Goal: Information Seeking & Learning: Learn about a topic

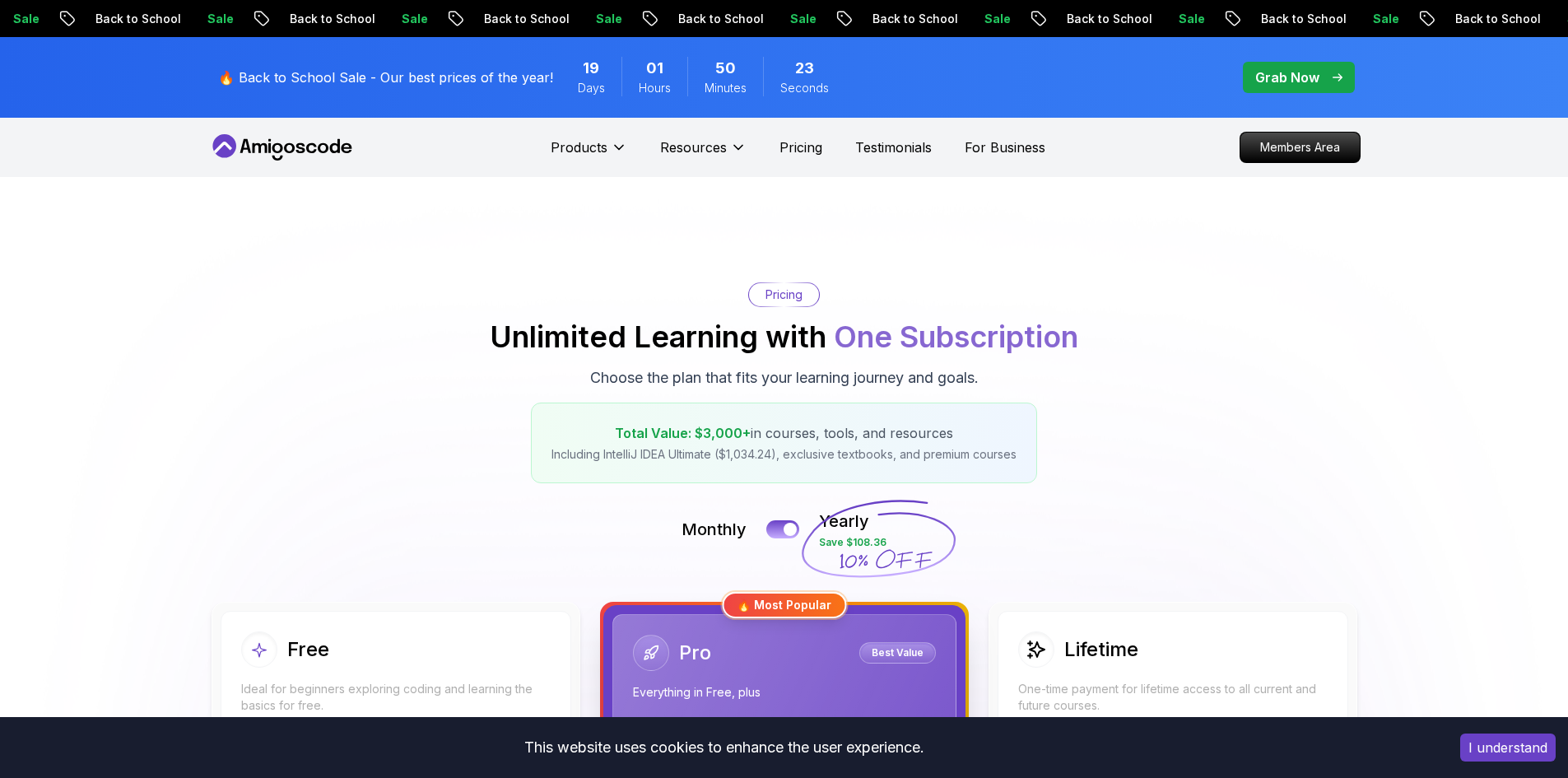
click at [283, 145] on icon at bounding box center [282, 147] width 148 height 26
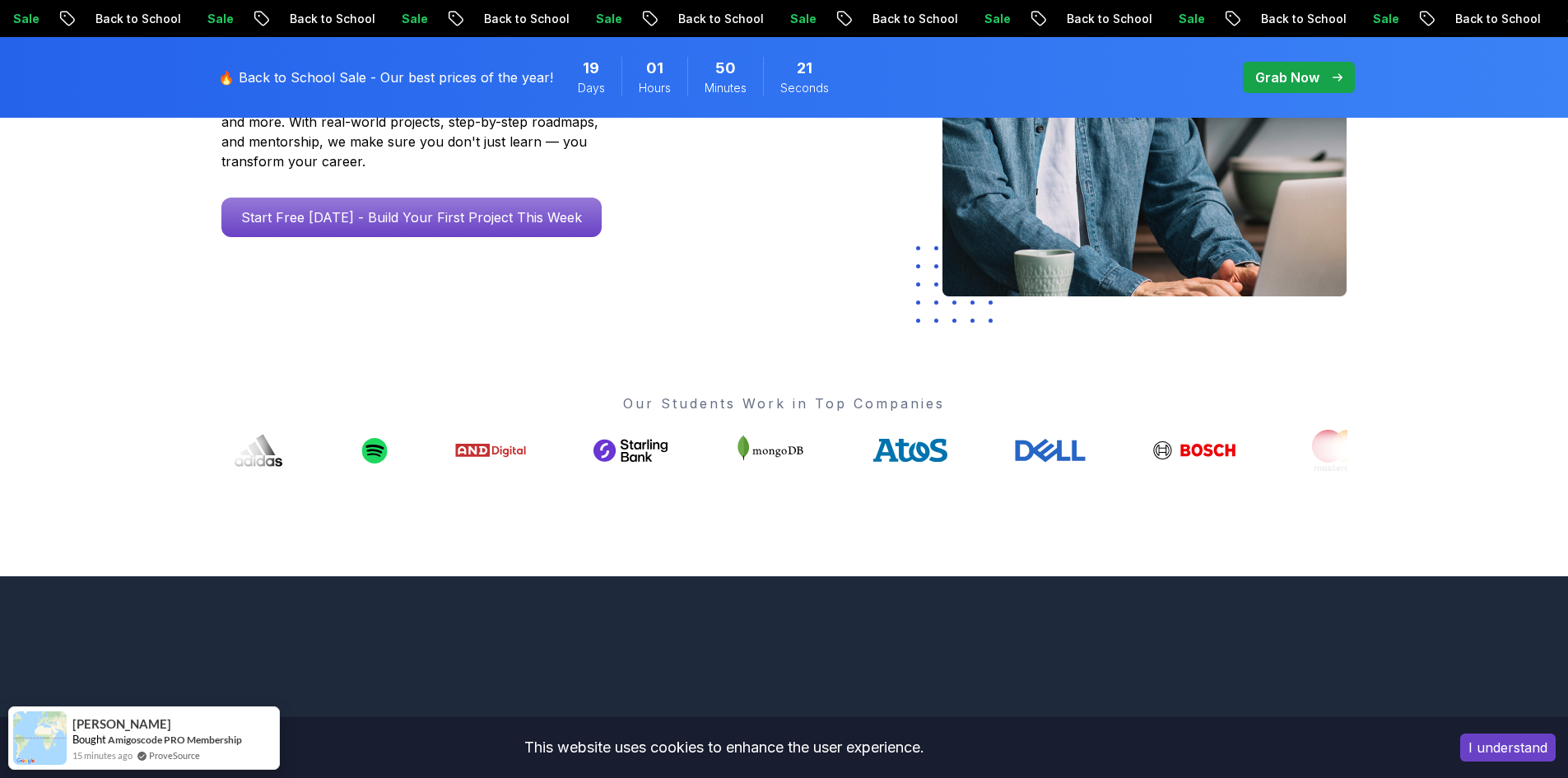
scroll to position [412, 0]
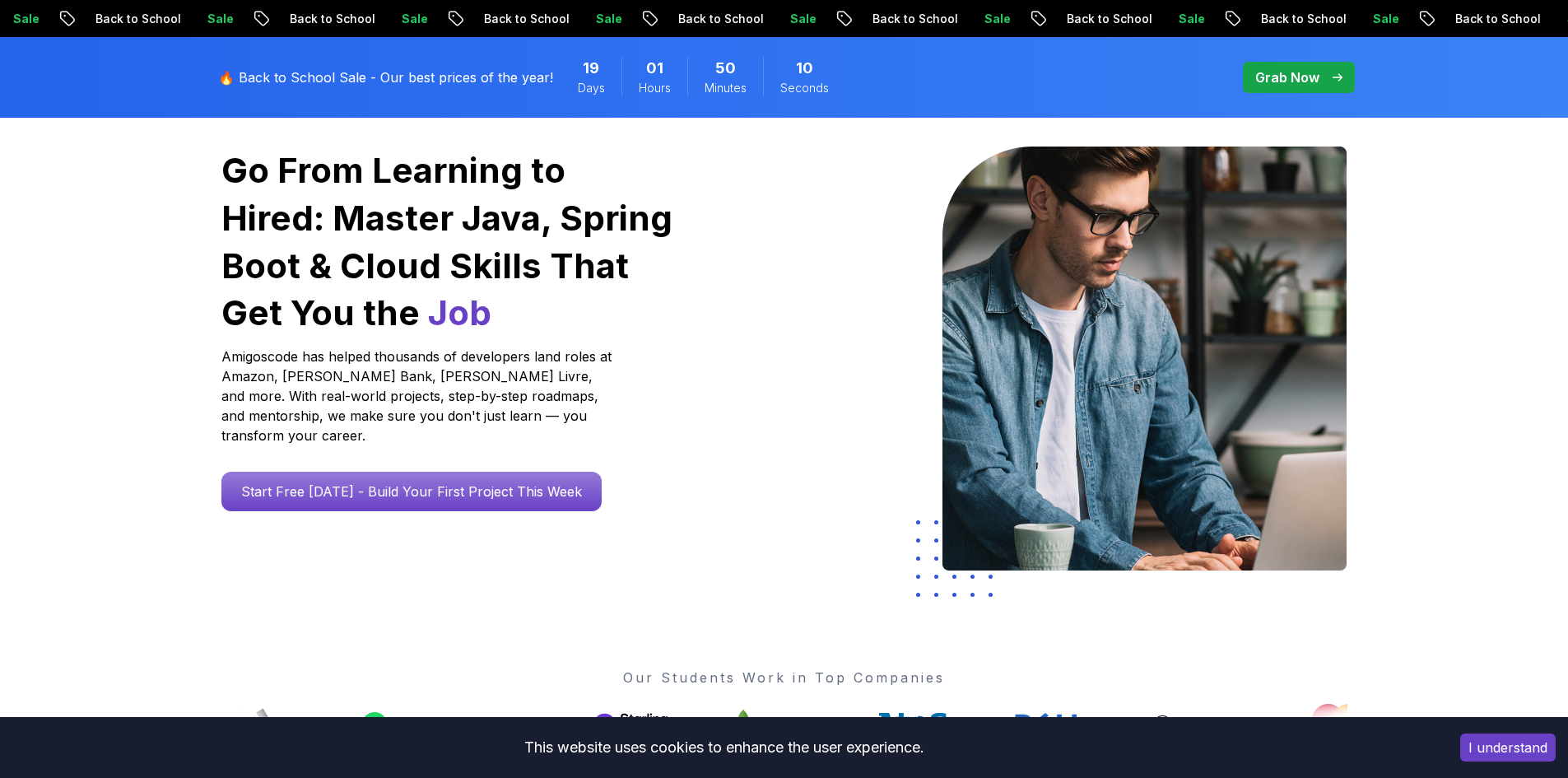
scroll to position [0, 0]
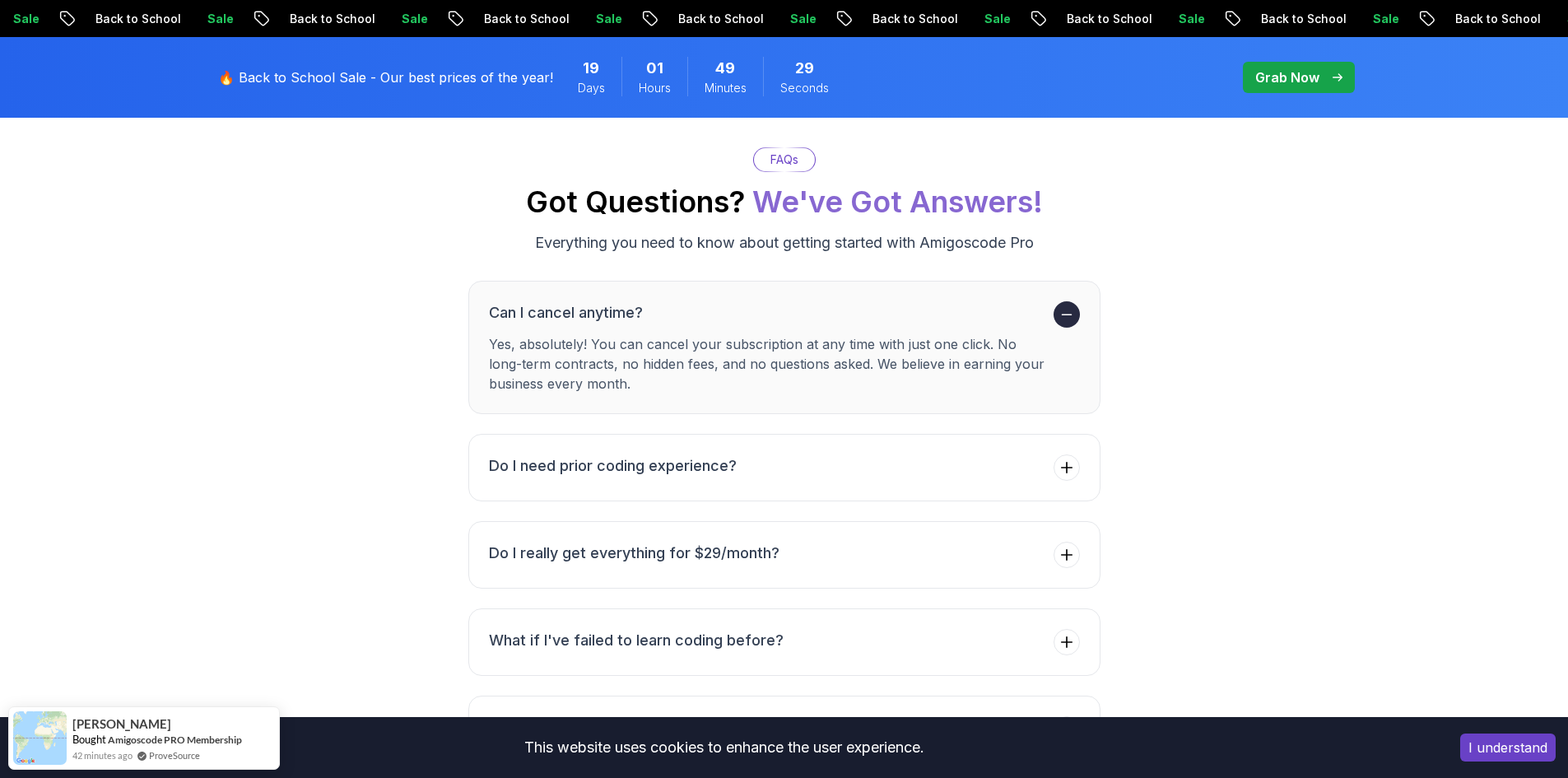
scroll to position [5680, 0]
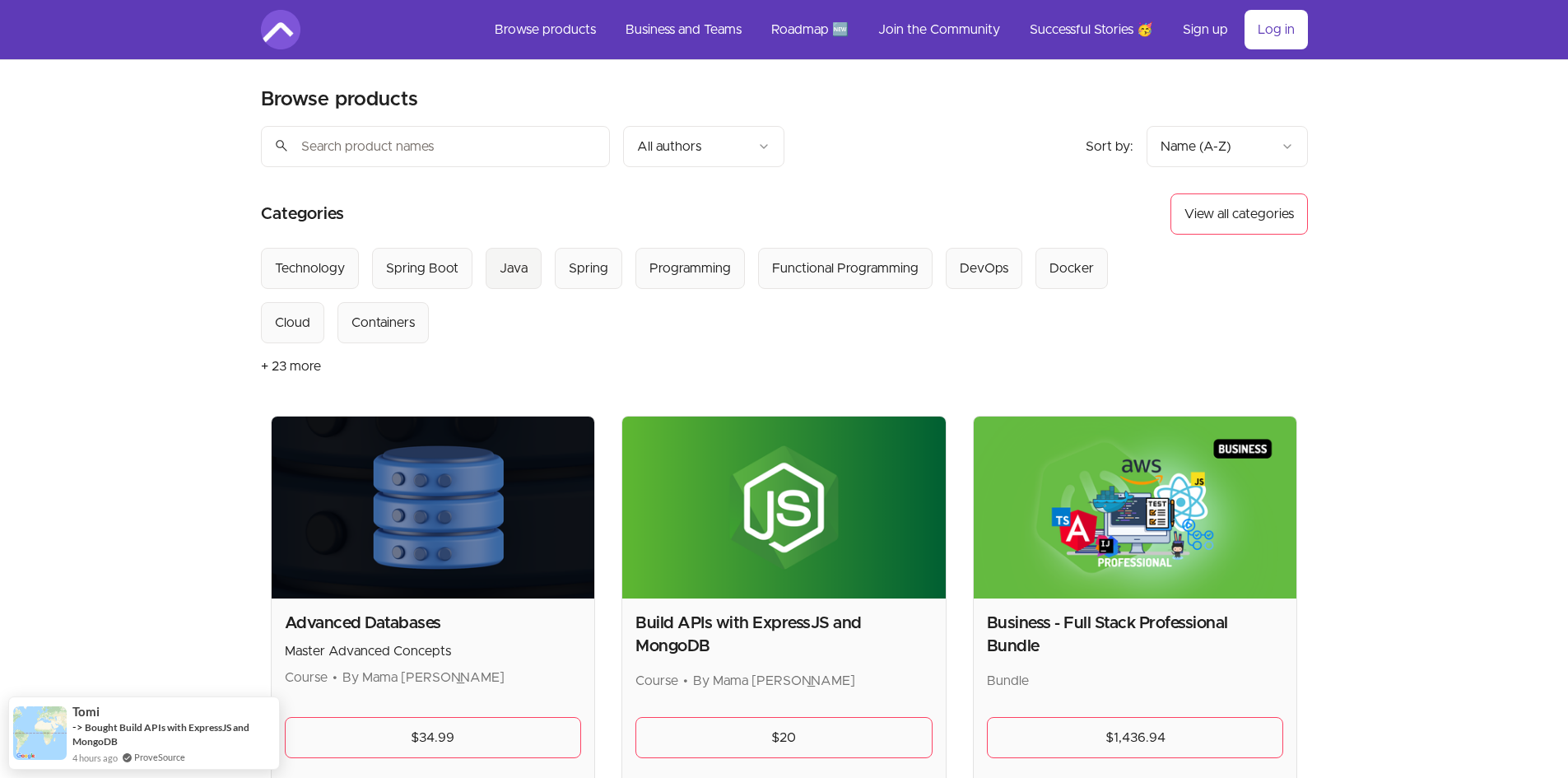
click at [514, 274] on div "Java" at bounding box center [514, 268] width 28 height 20
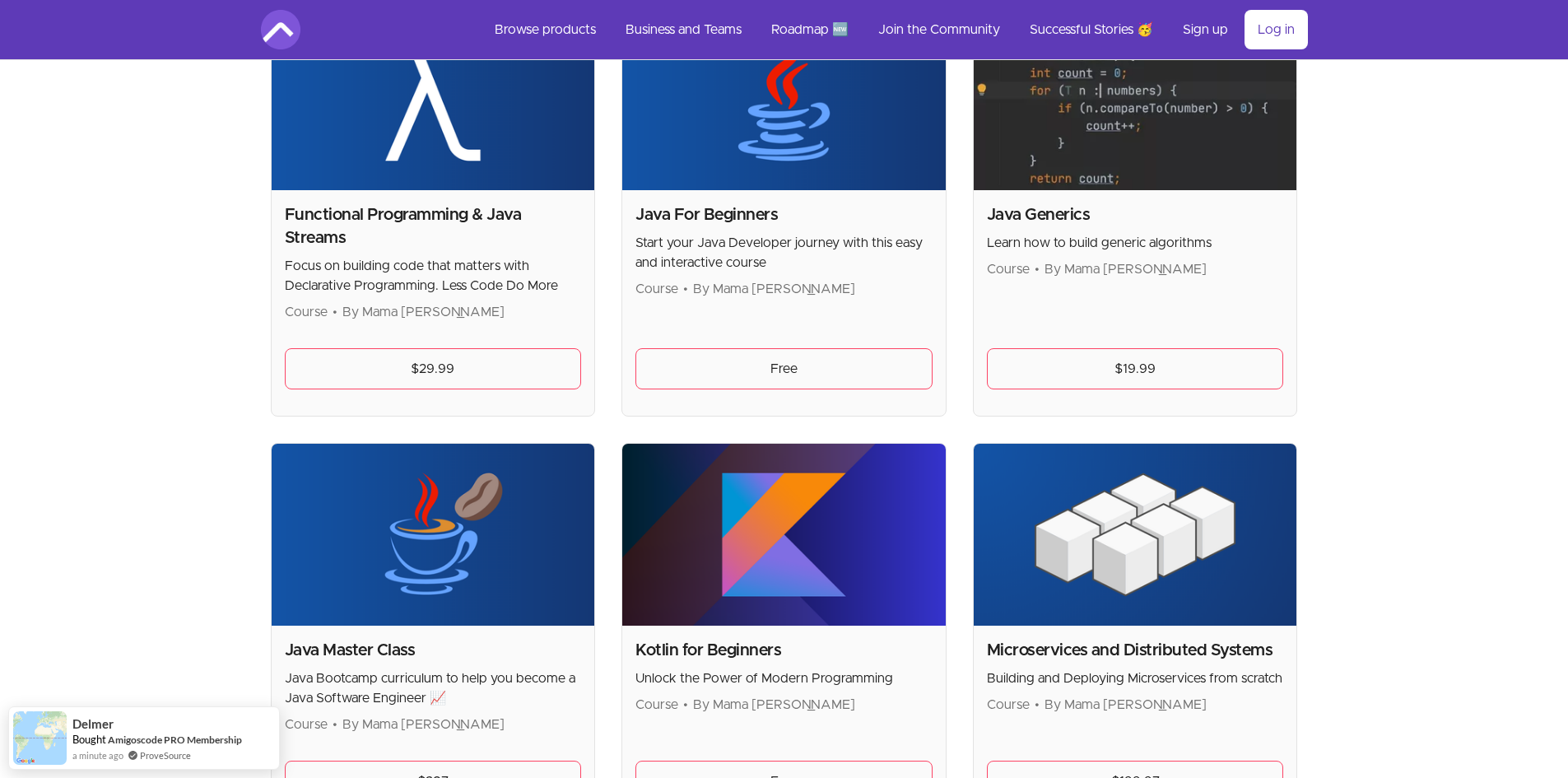
scroll to position [247, 0]
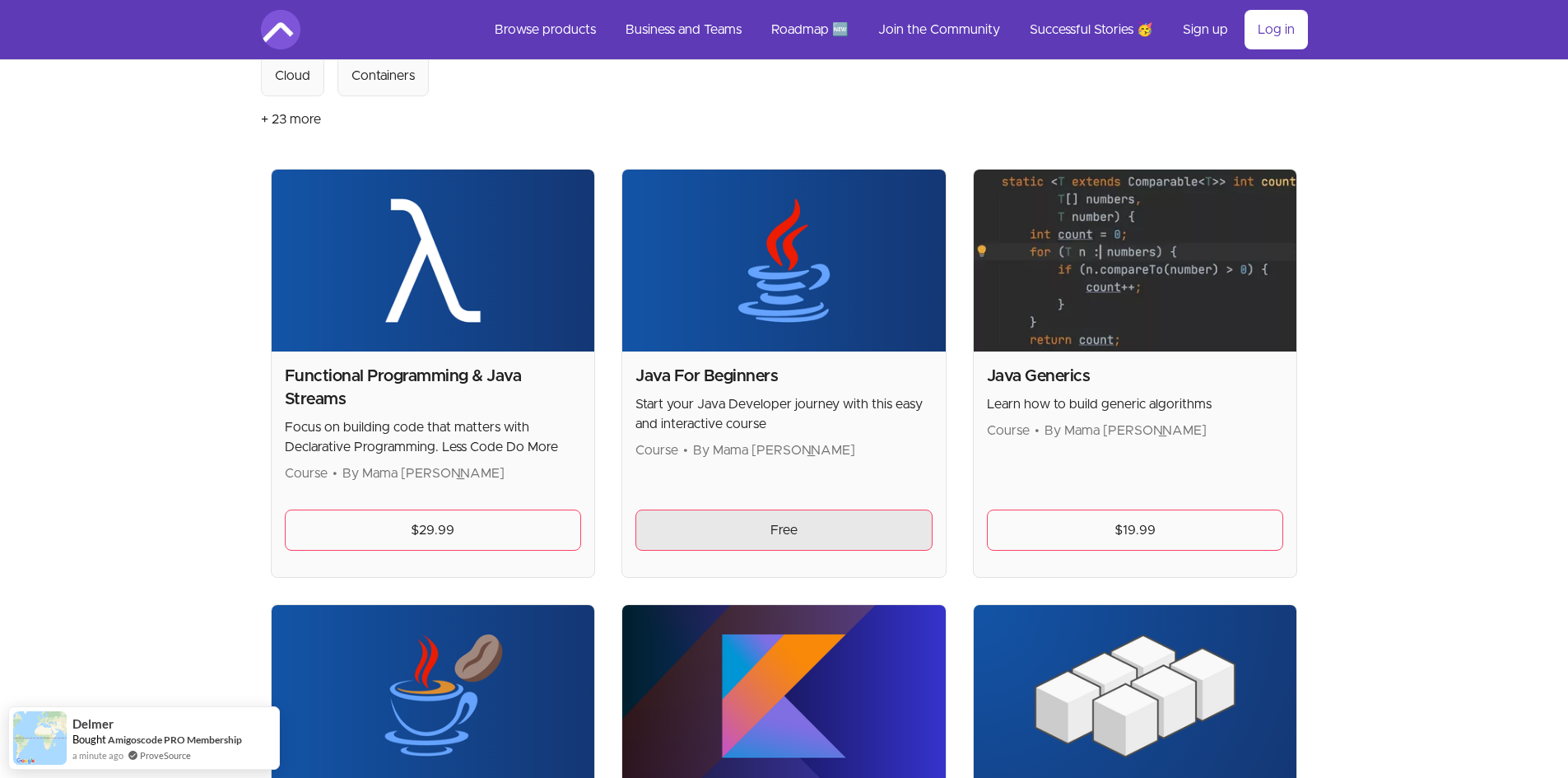
click at [770, 531] on link "Free" at bounding box center [784, 531] width 297 height 41
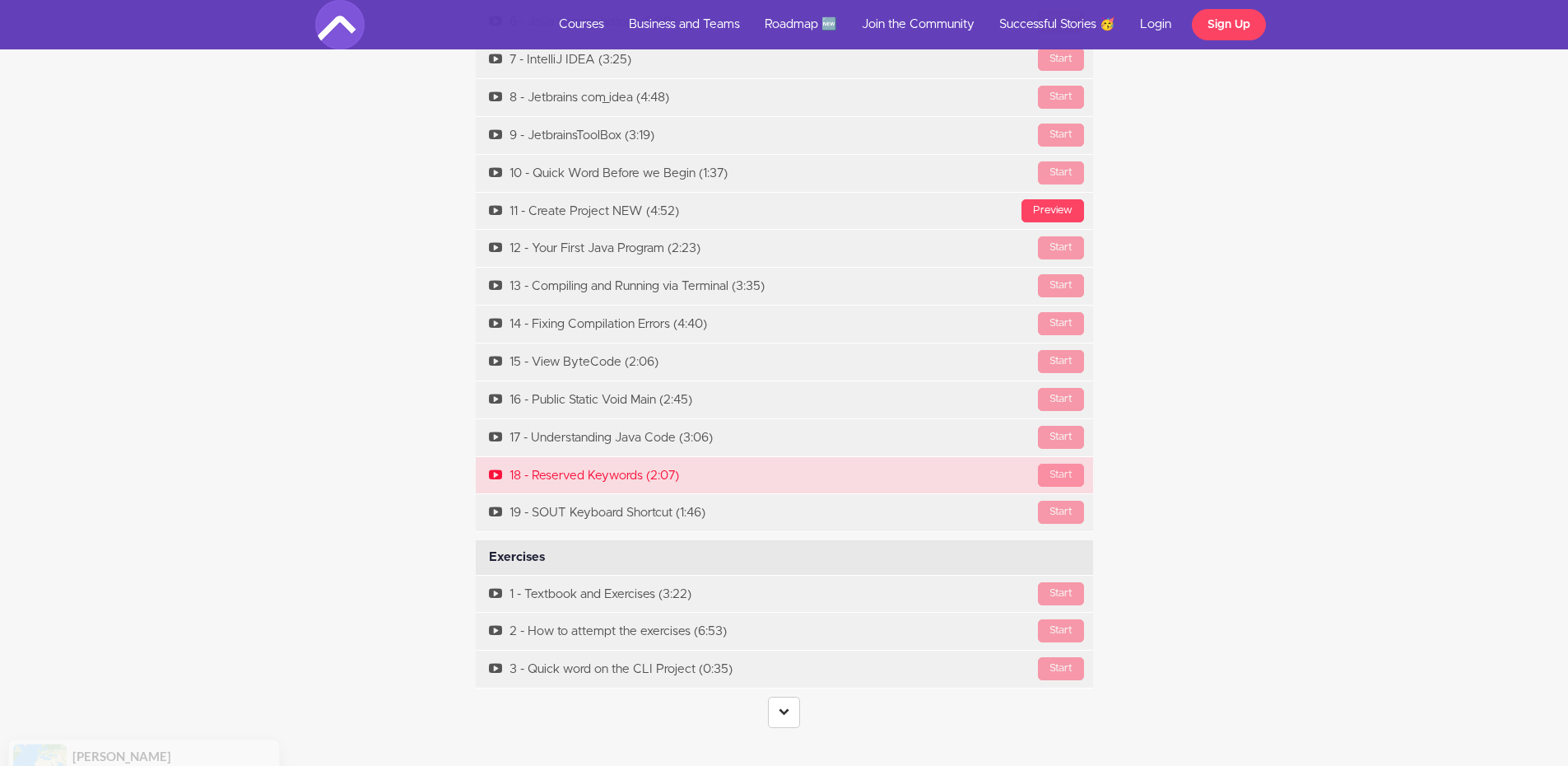
scroll to position [6591, 0]
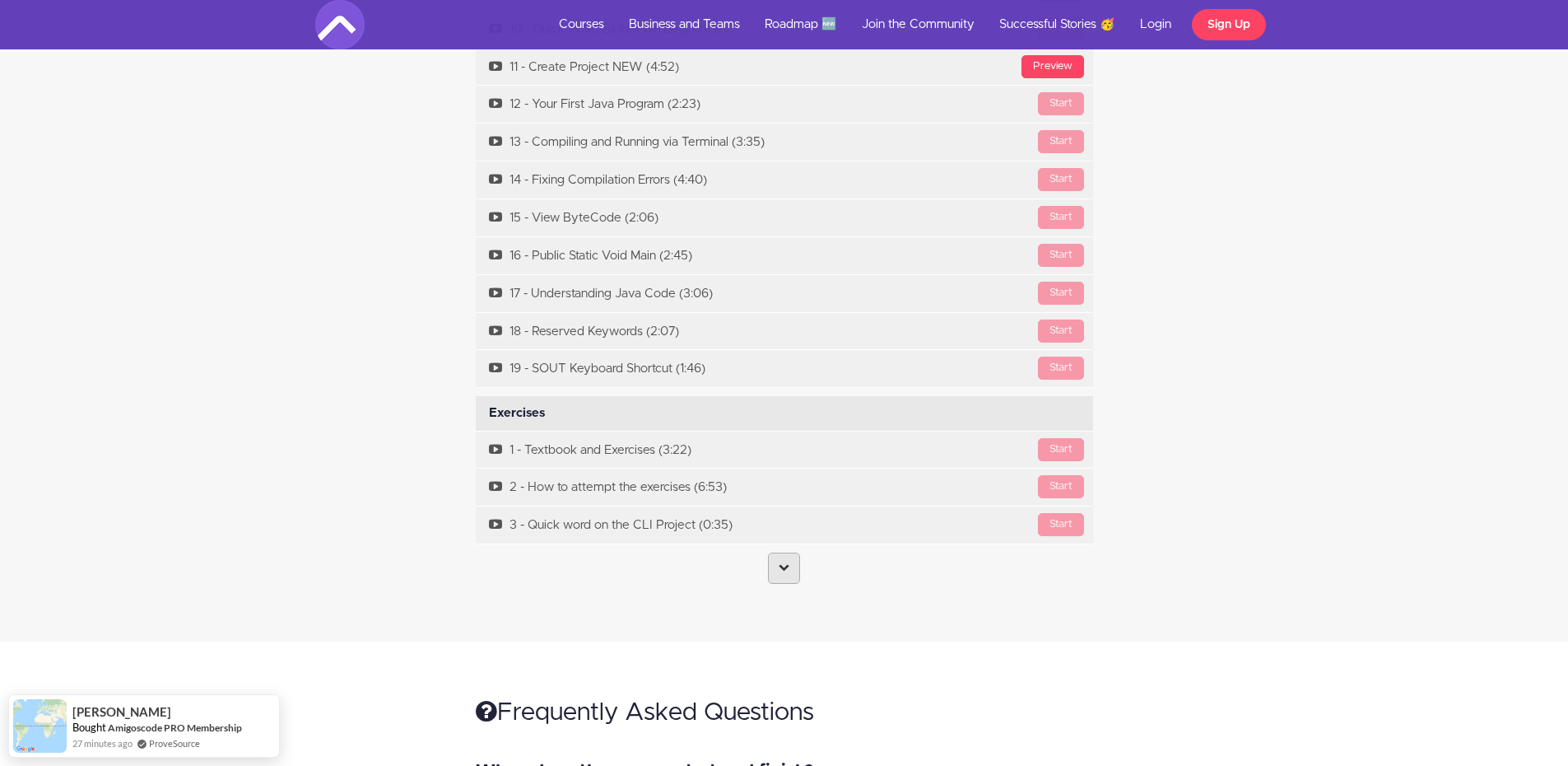
click at [785, 553] on link at bounding box center [784, 568] width 32 height 32
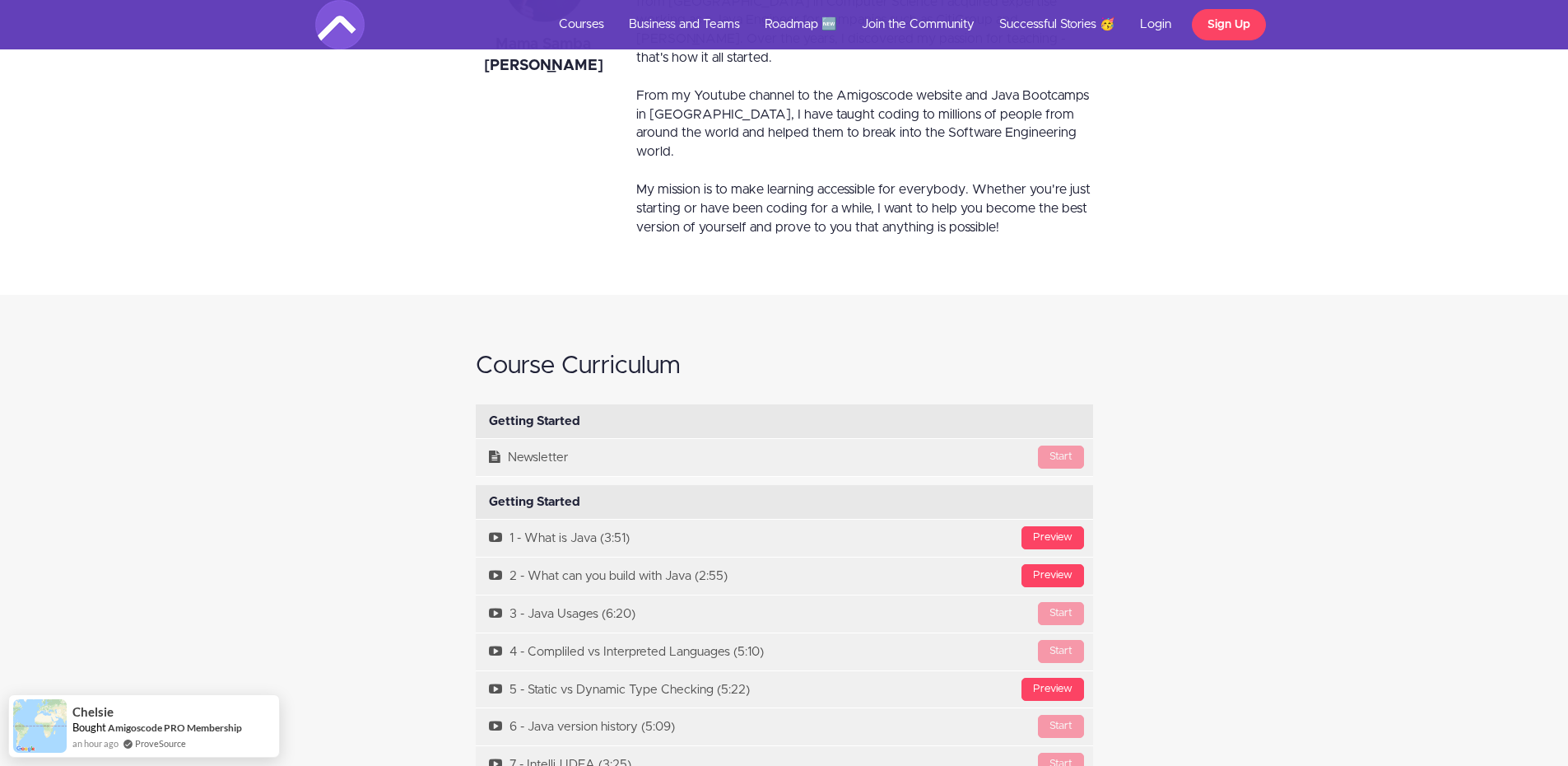
scroll to position [5705, 0]
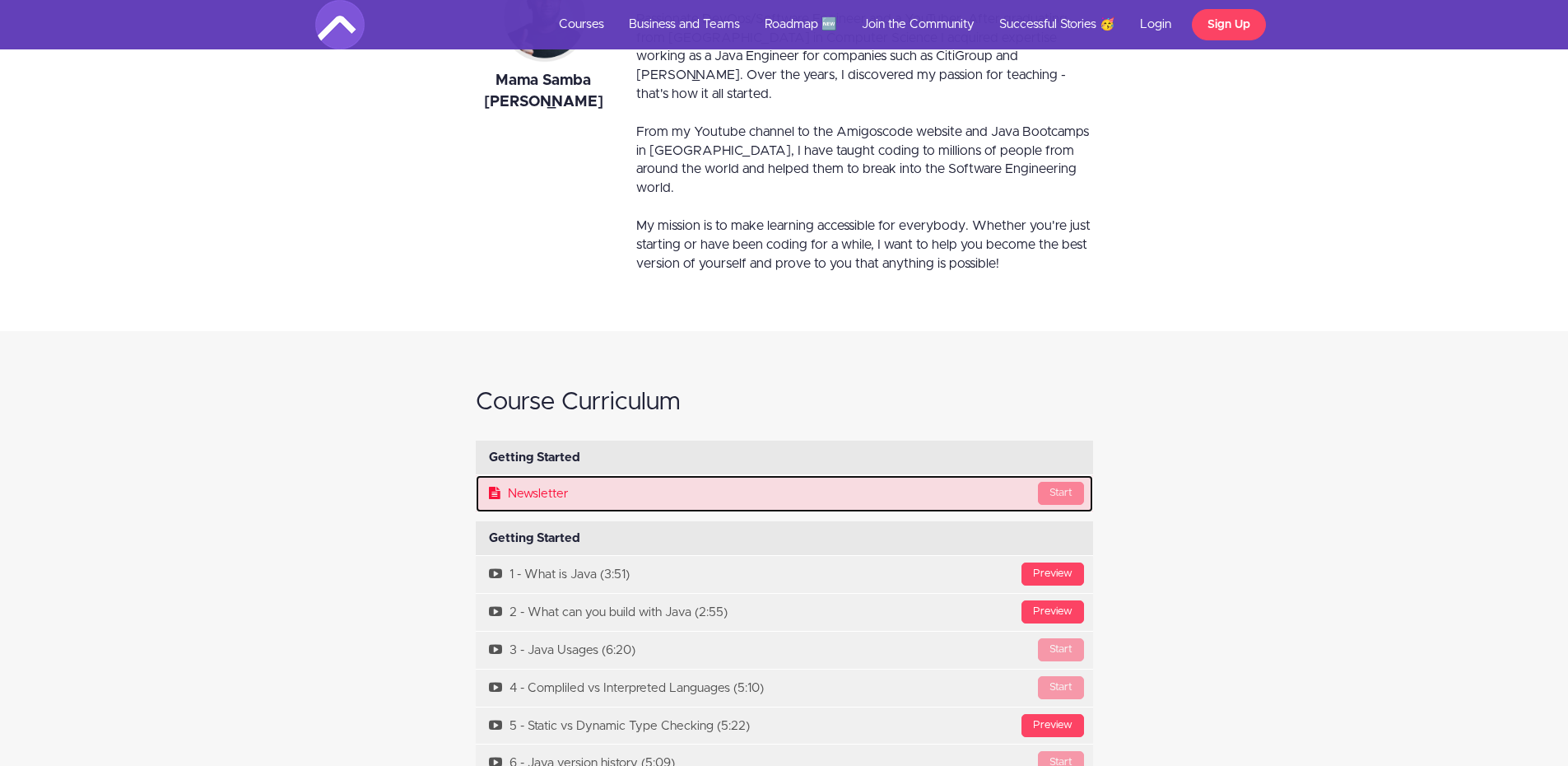
click at [1056, 482] on div "Start" at bounding box center [1061, 493] width 46 height 23
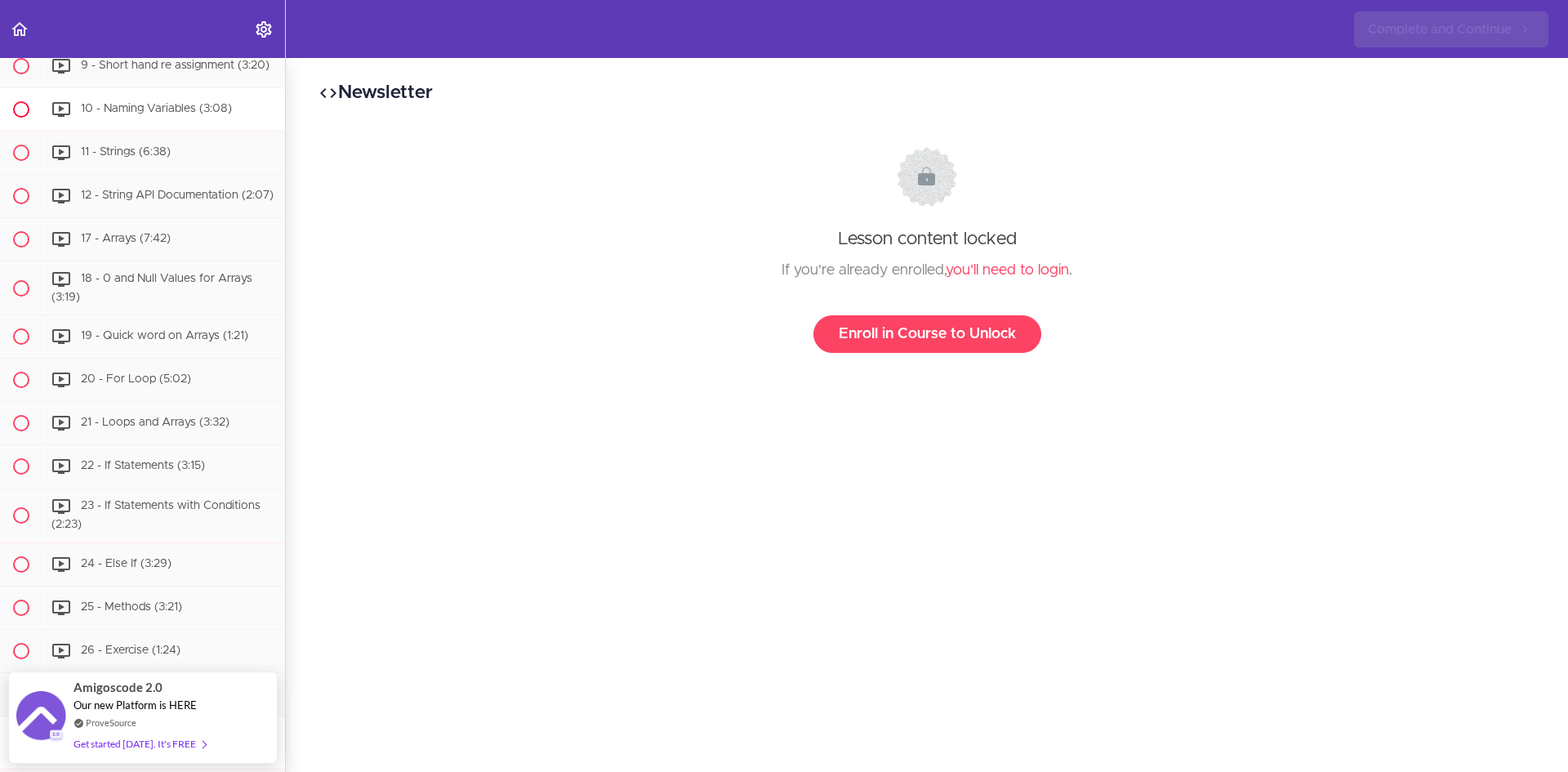
scroll to position [2003, 0]
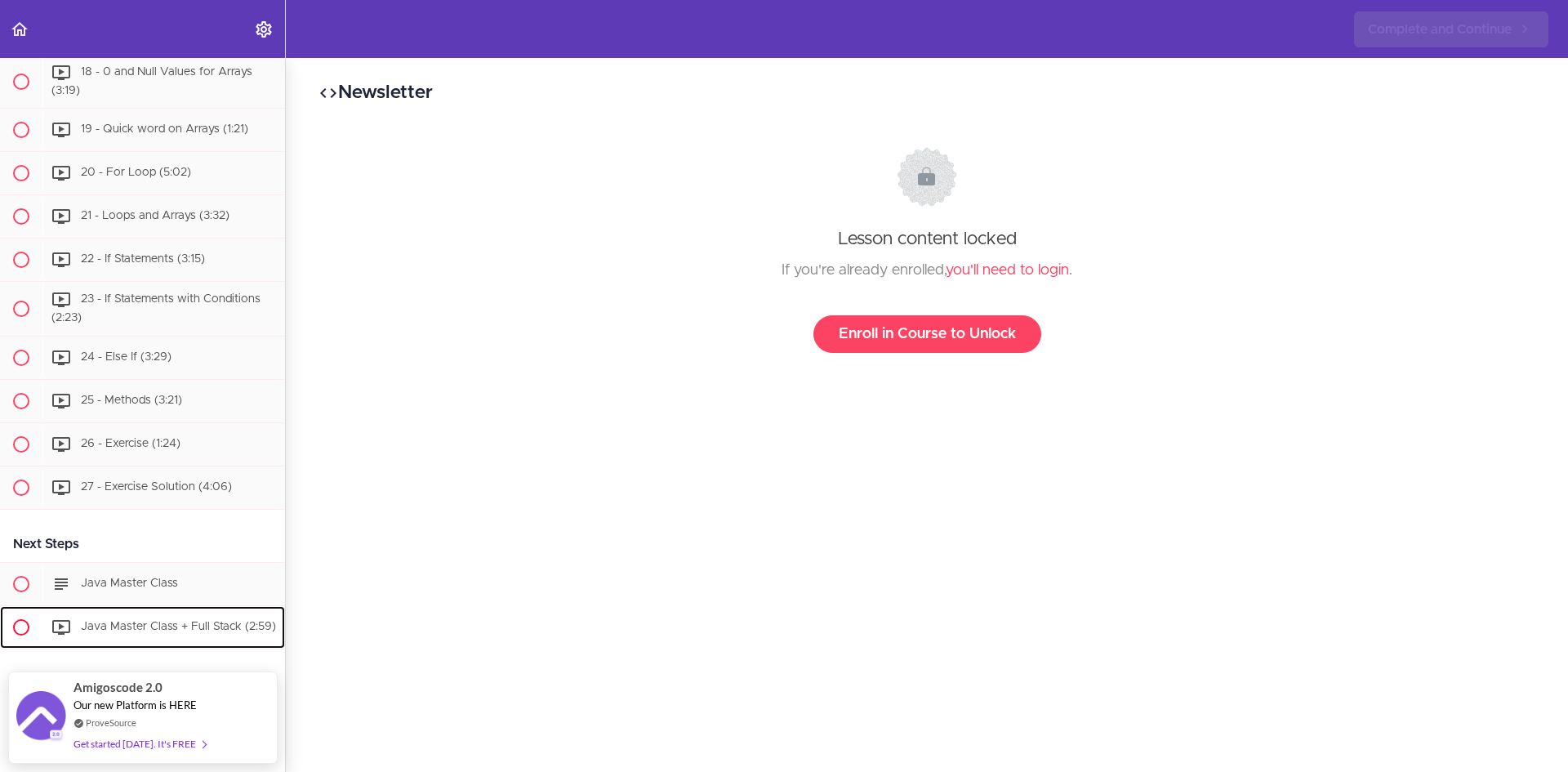
click at [137, 621] on span "Java Master Class + Full Stack (2:59)" at bounding box center [178, 627] width 195 height 12
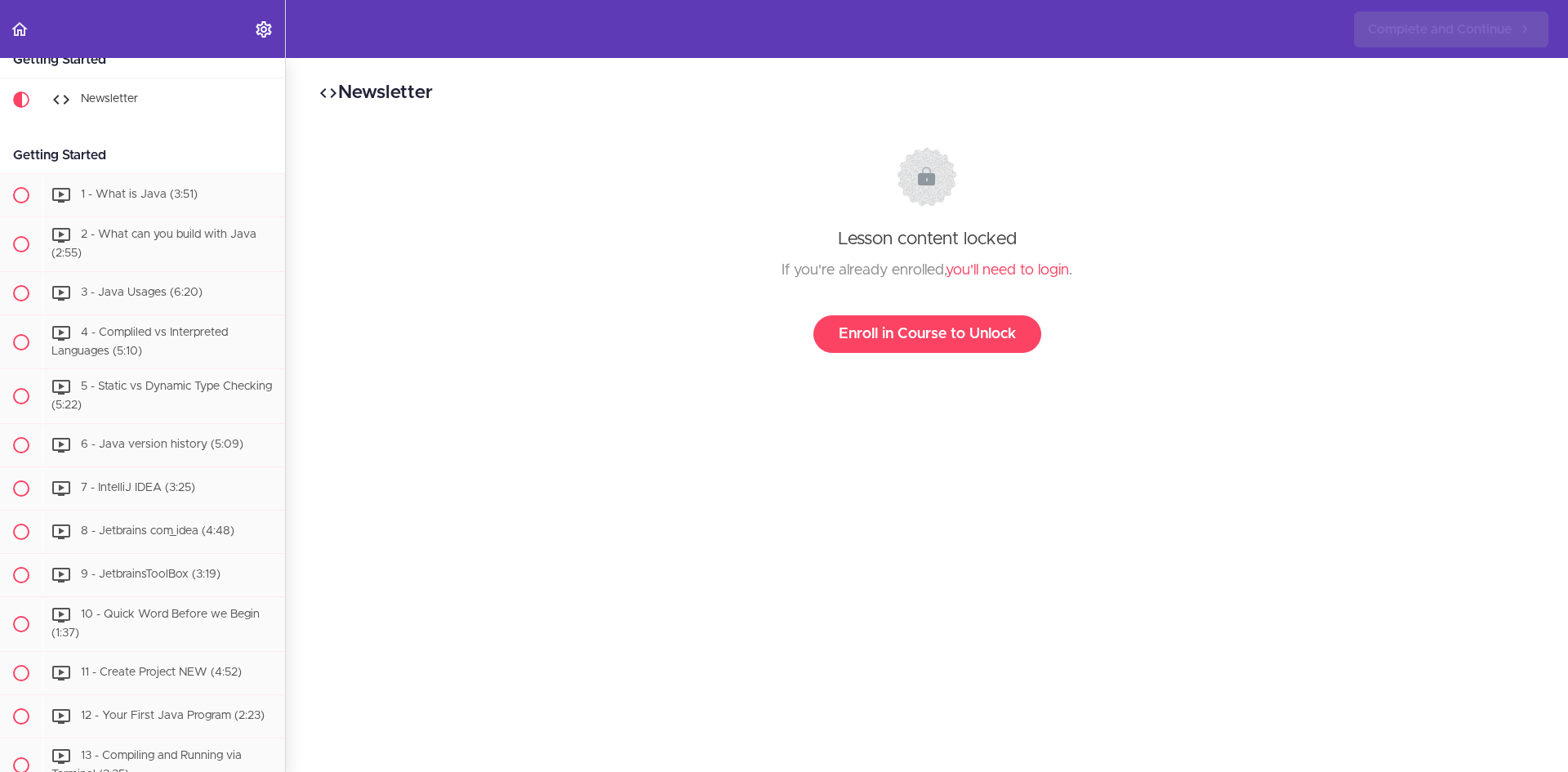
scroll to position [83, 0]
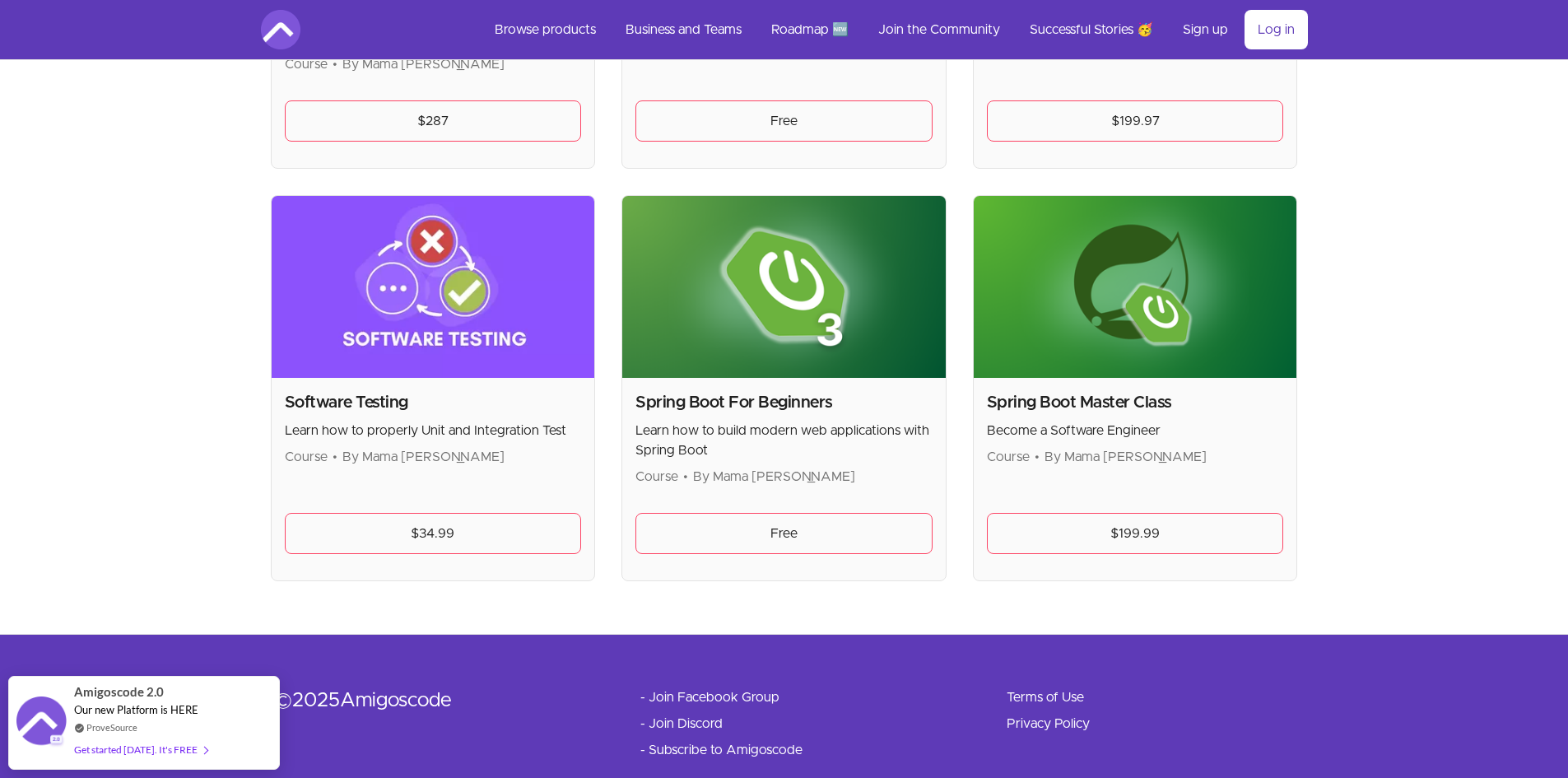
scroll to position [1070, 0]
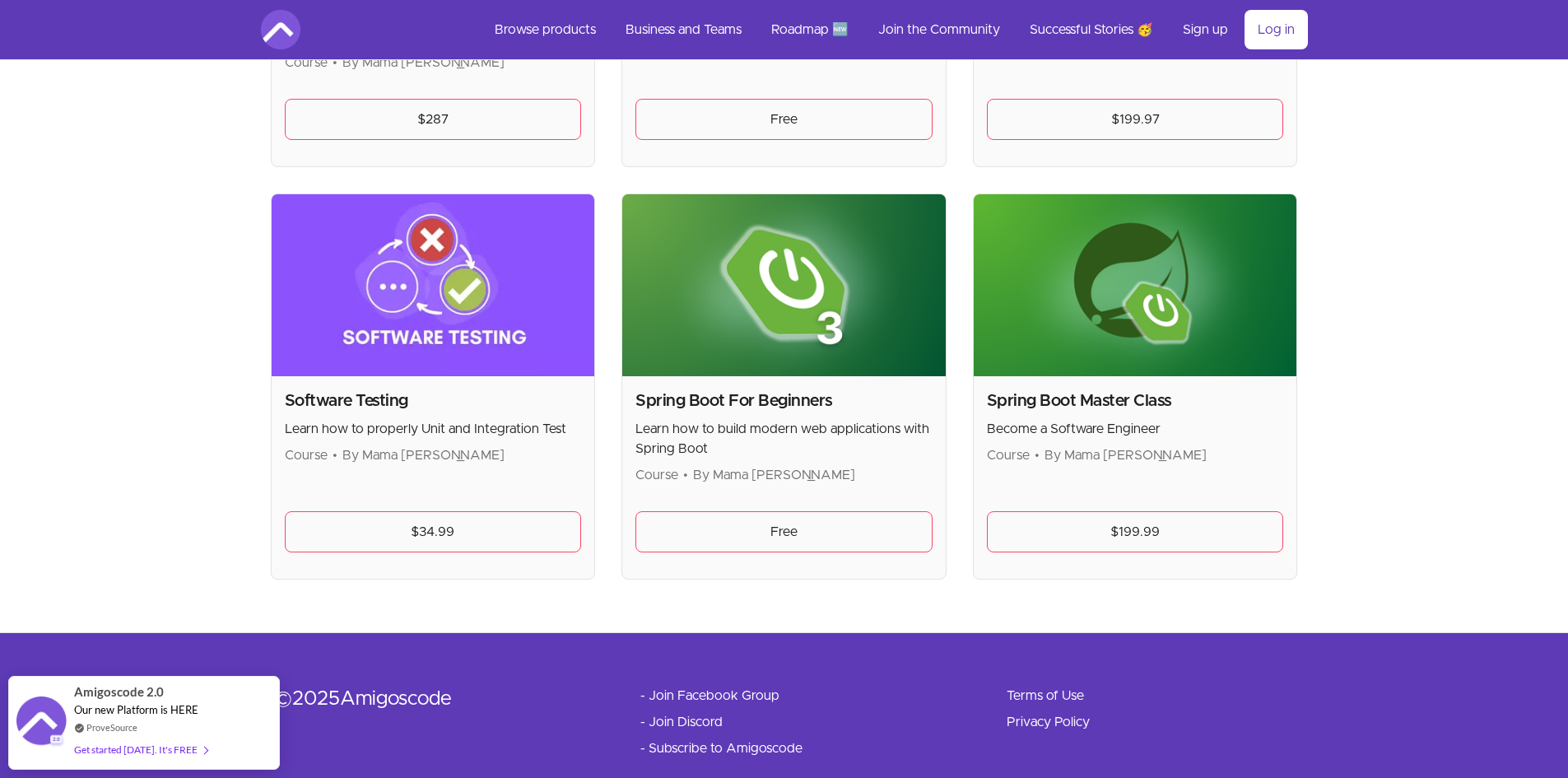
click at [467, 336] on img at bounding box center [434, 285] width 324 height 182
click at [398, 532] on link "$34.99" at bounding box center [434, 532] width 297 height 41
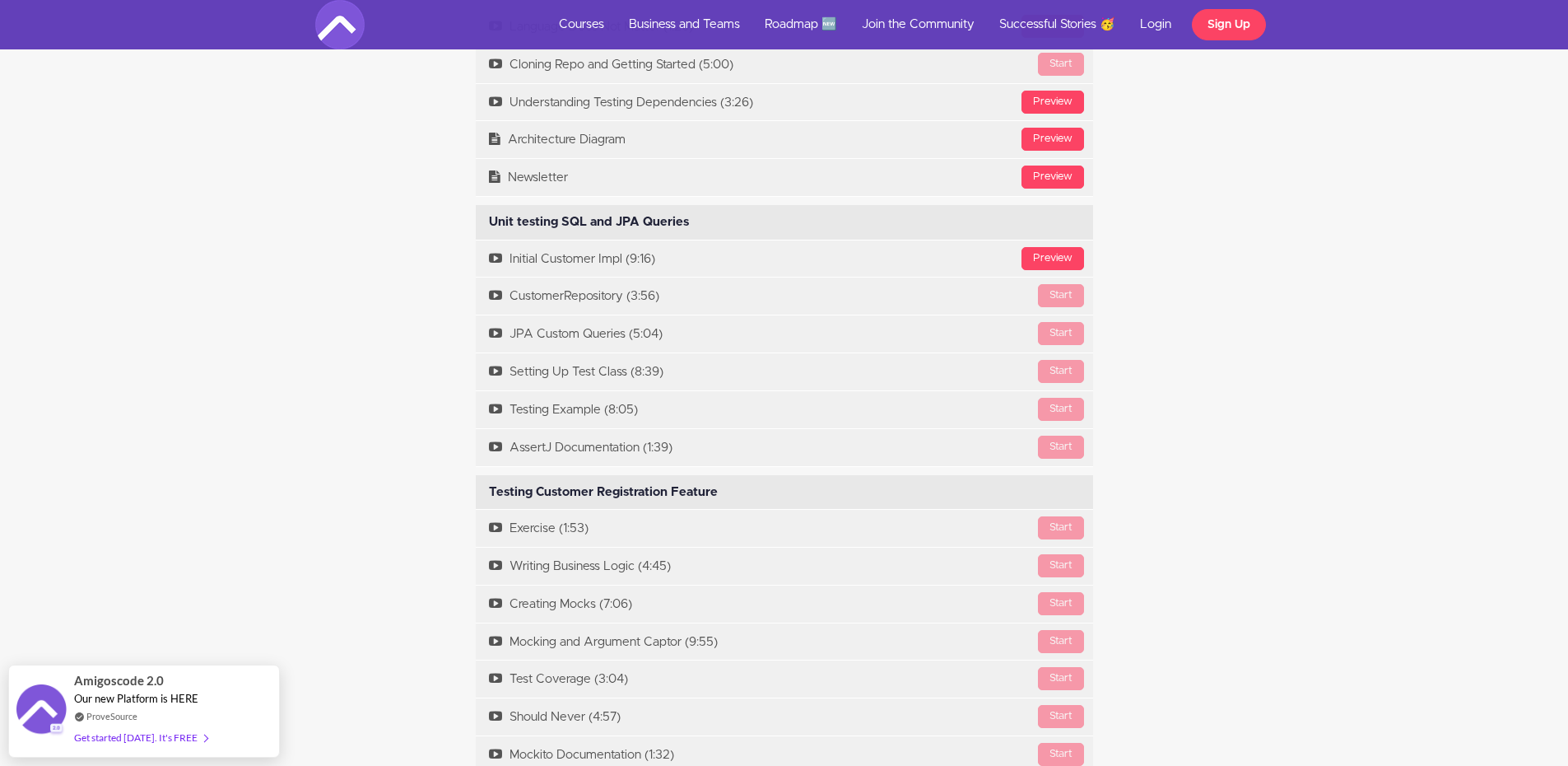
scroll to position [4036, 0]
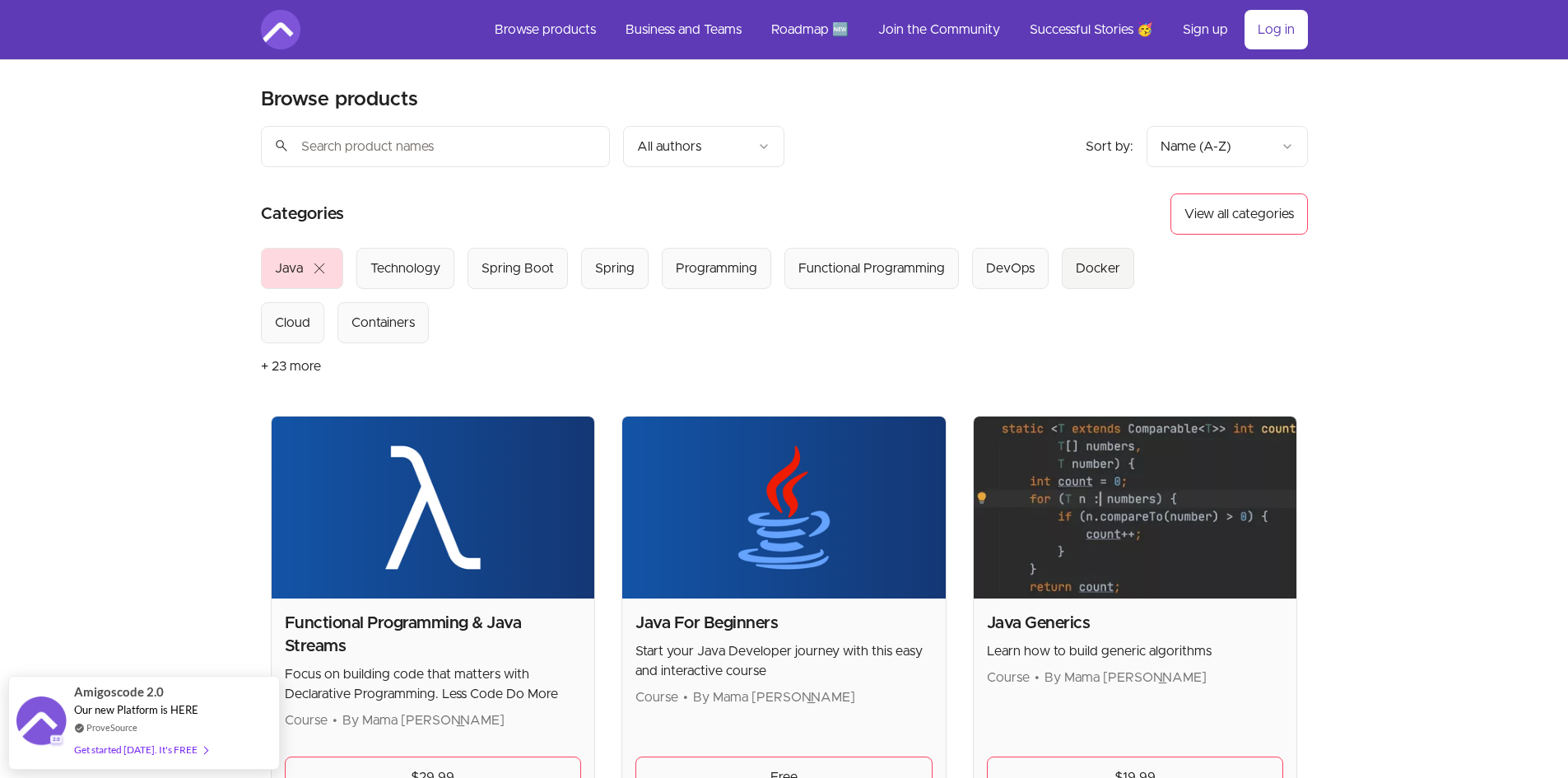
click at [1099, 277] on div "Docker" at bounding box center [1098, 268] width 44 height 20
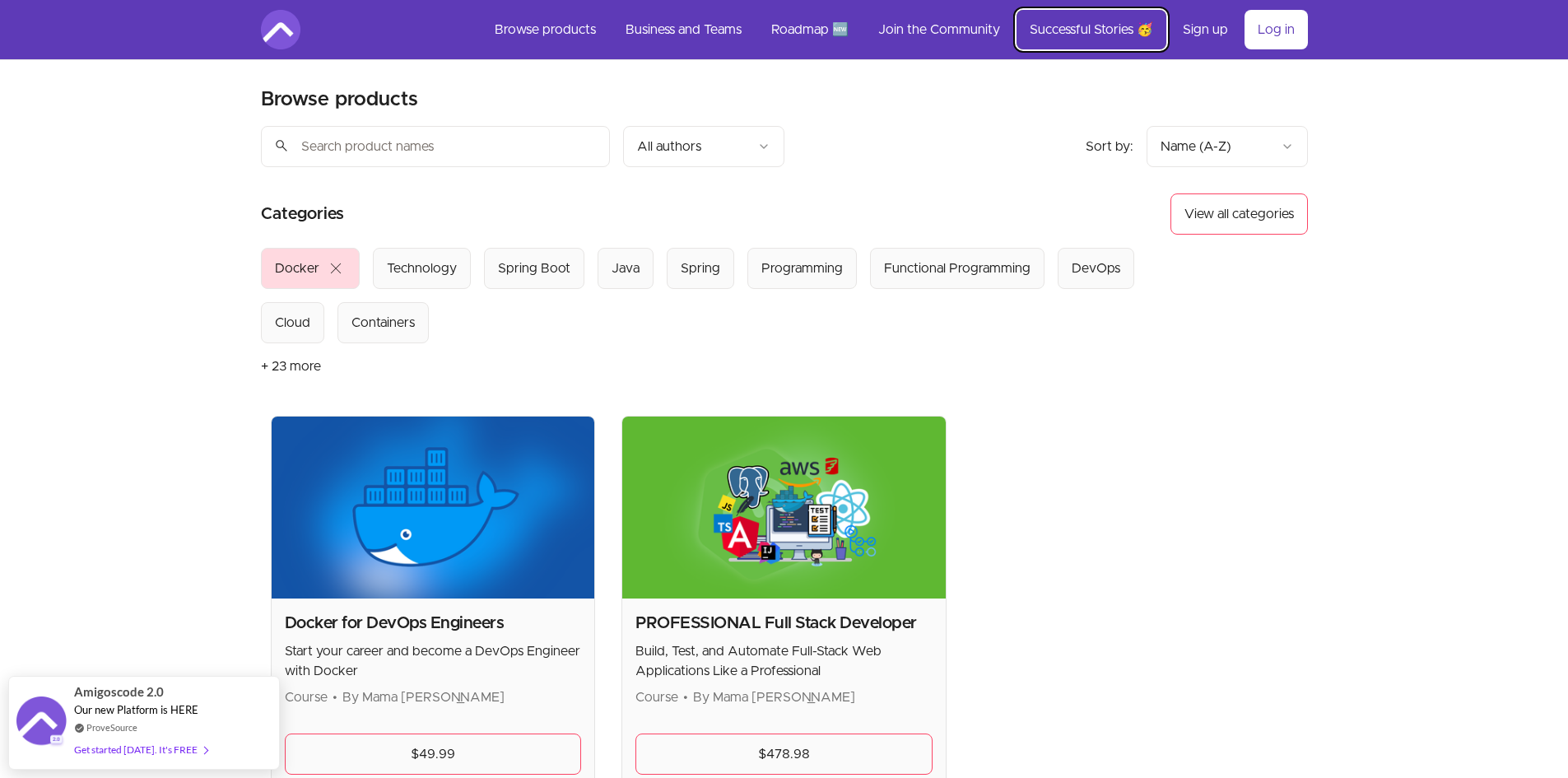
click at [1089, 23] on link "Successful Stories 🥳" at bounding box center [1091, 30] width 150 height 40
